Goal: Task Accomplishment & Management: Manage account settings

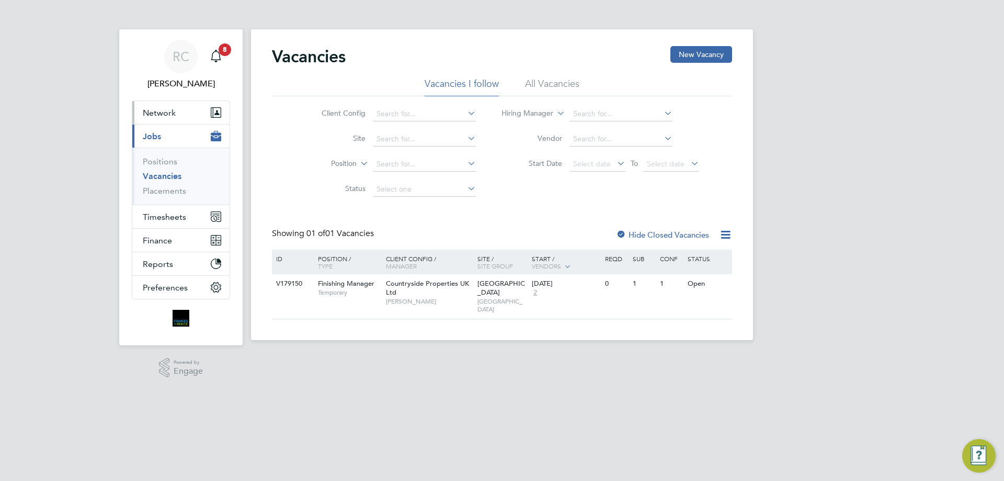
click at [184, 117] on button "Network" at bounding box center [180, 112] width 97 height 23
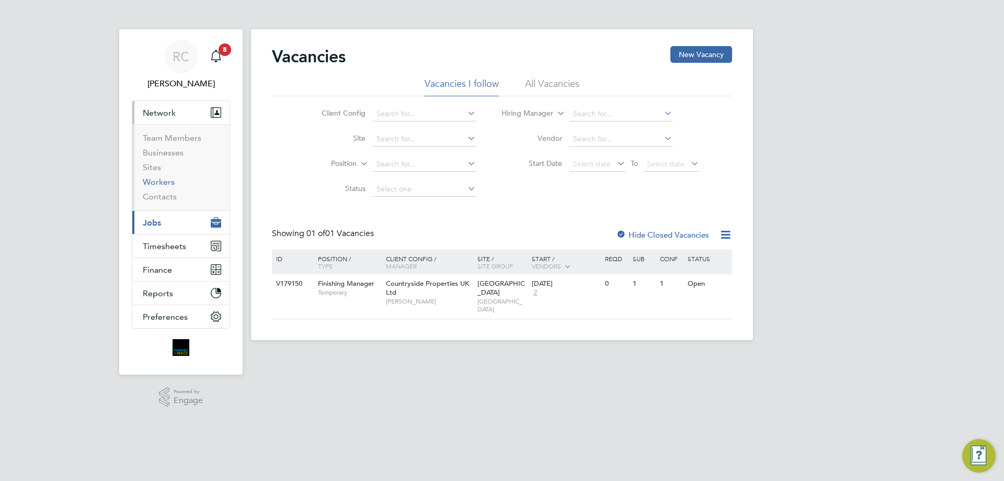
click at [159, 182] on link "Workers" at bounding box center [159, 182] width 32 height 10
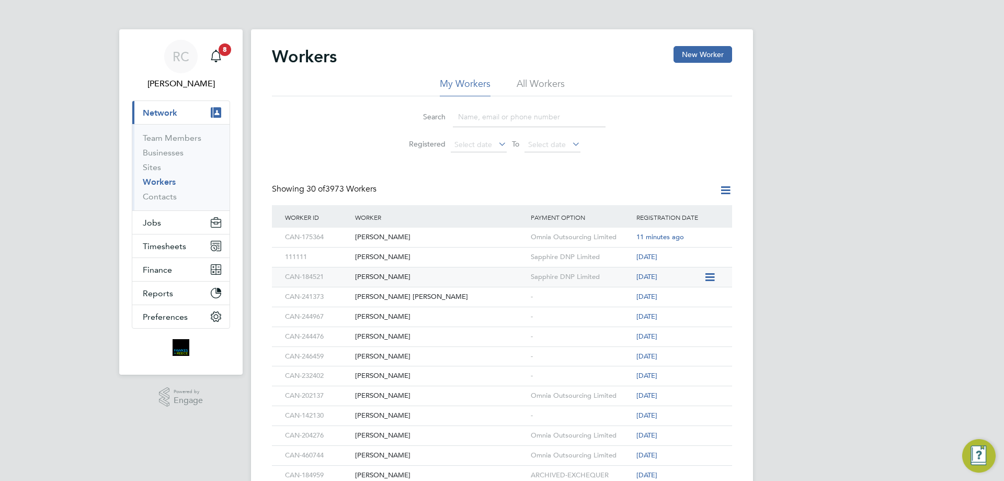
click at [573, 277] on div "Sapphire DNP Limited" at bounding box center [581, 276] width 106 height 19
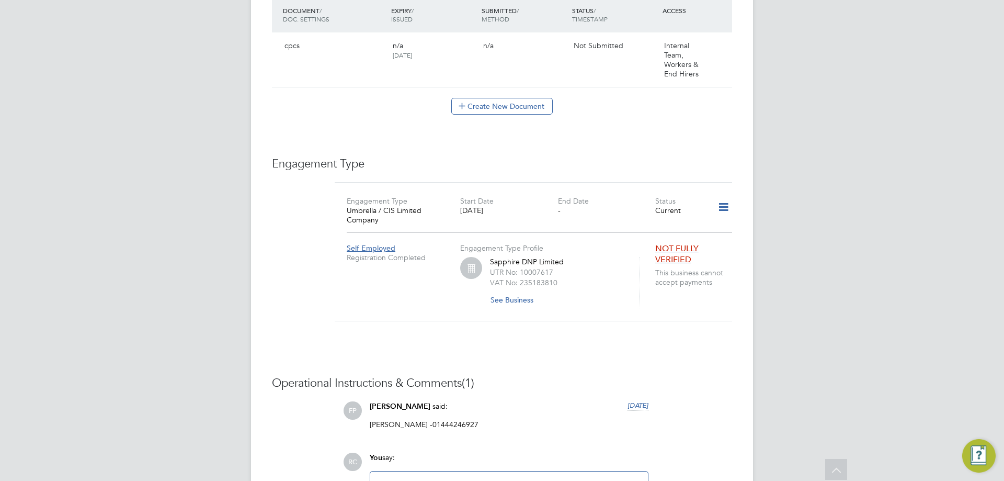
scroll to position [691, 0]
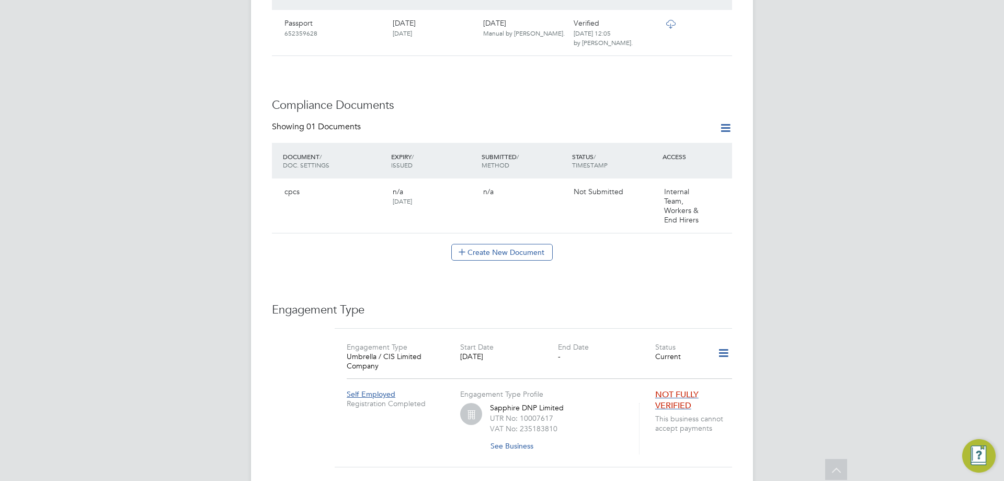
drag, startPoint x: 458, startPoint y: 214, endPoint x: 459, endPoint y: 223, distance: 8.4
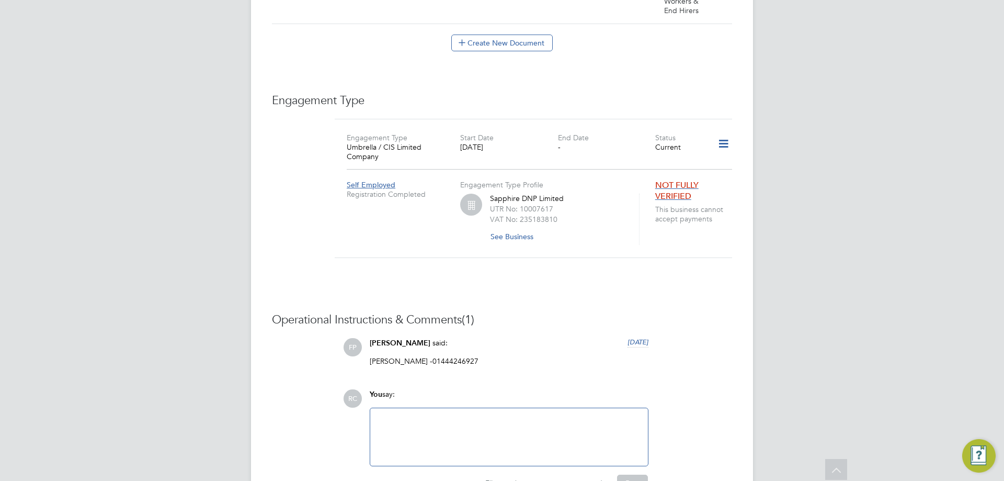
drag, startPoint x: 459, startPoint y: 223, endPoint x: 451, endPoint y: 205, distance: 19.2
click at [467, 212] on div "Sapphire DNP Limited UTR No: 10007617 VAT No: 235183810 See Business" at bounding box center [549, 219] width 179 height 51
